Goal: Check status: Check status

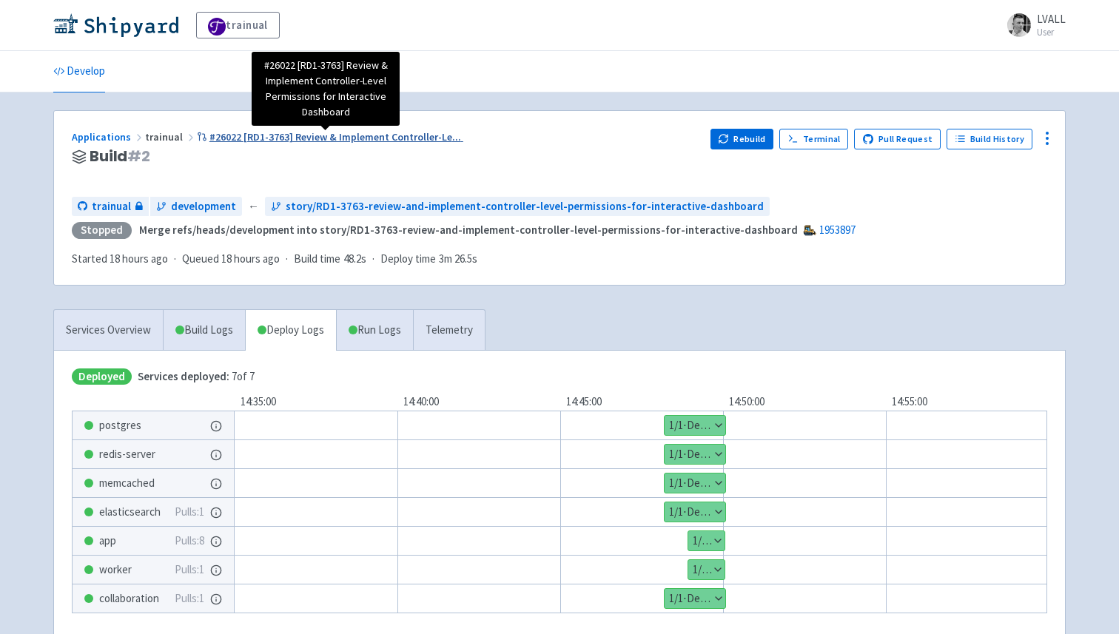
click at [273, 135] on span "#26022 [RD1-3763] Review & Implement Controller-Le ..." at bounding box center [335, 136] width 252 height 13
